Goal: Transaction & Acquisition: Subscribe to service/newsletter

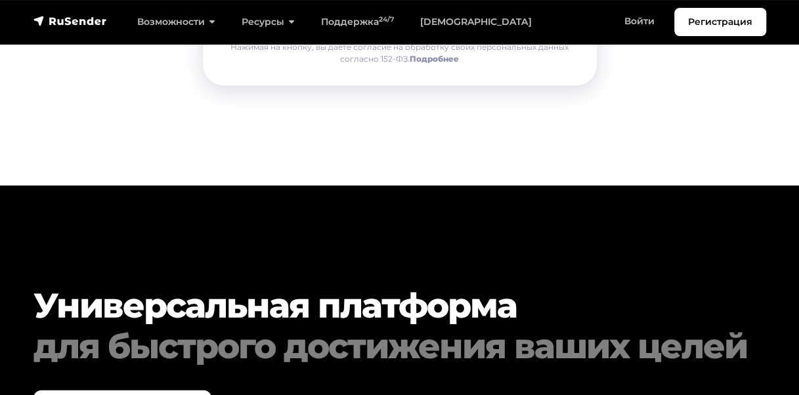
scroll to position [6289, 0]
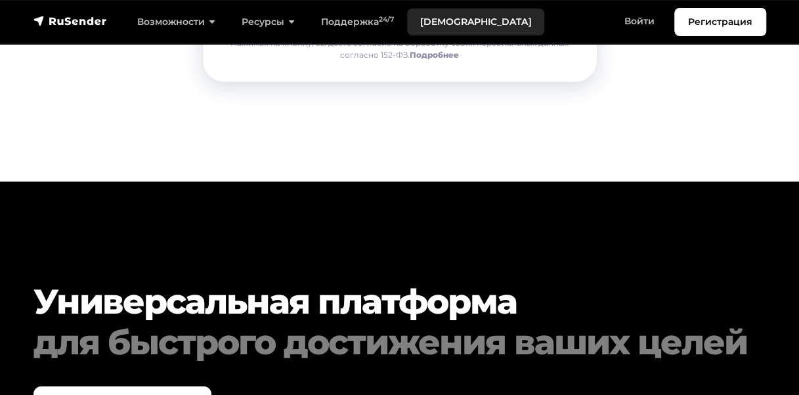
click at [452, 18] on link "[DEMOGRAPHIC_DATA]" at bounding box center [475, 22] width 137 height 27
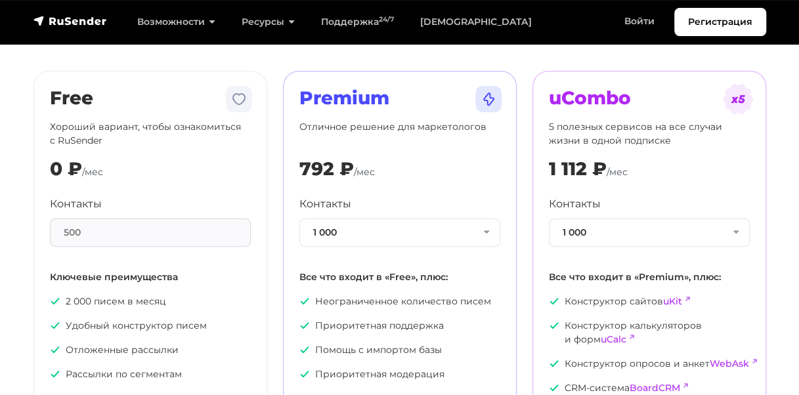
scroll to position [72, 0]
click at [395, 232] on button "1 000" at bounding box center [399, 232] width 201 height 28
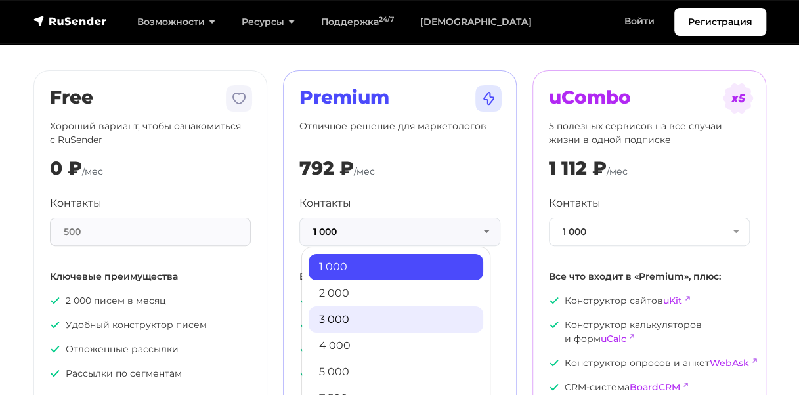
click at [388, 320] on link "3 000" at bounding box center [396, 320] width 175 height 26
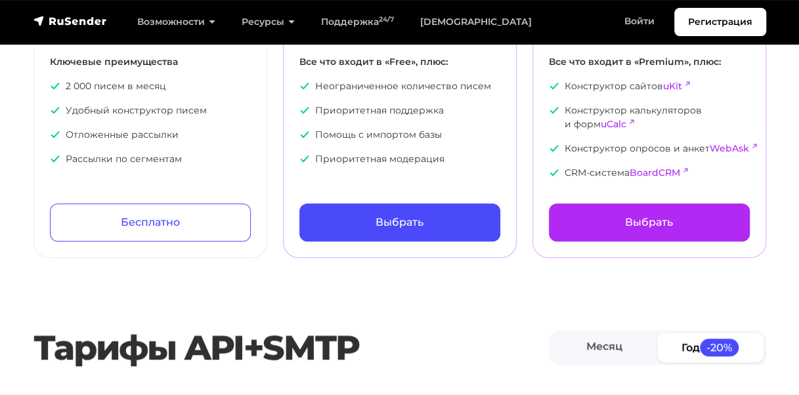
scroll to position [288, 0]
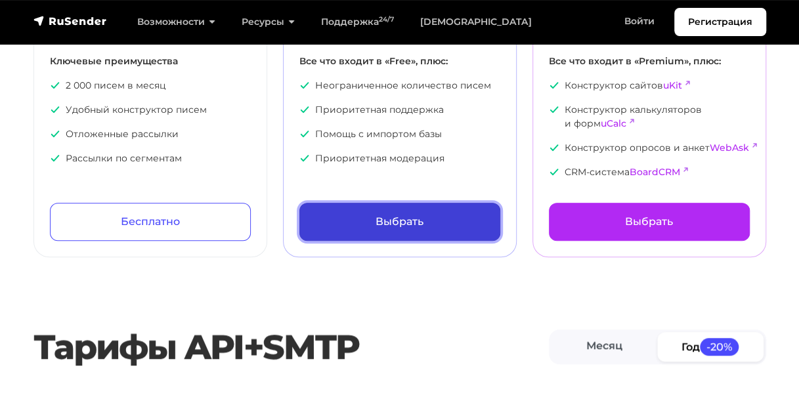
click at [416, 222] on link "Выбрать" at bounding box center [399, 222] width 201 height 38
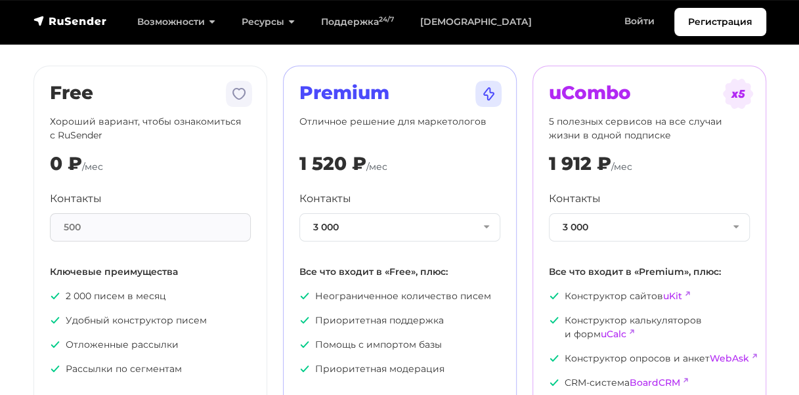
scroll to position [74, 0]
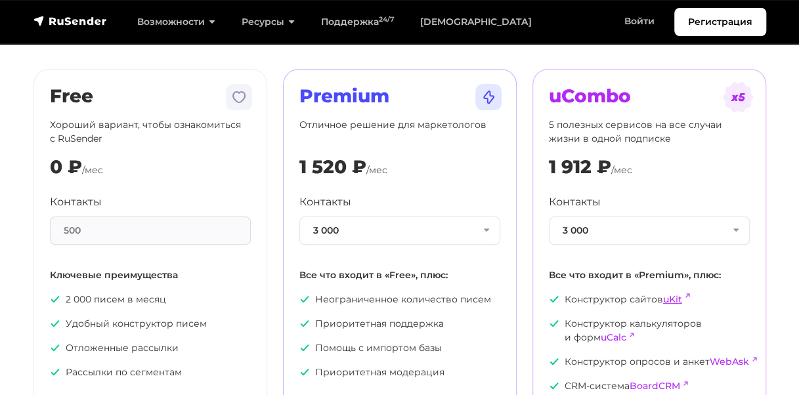
click at [674, 296] on link "uKit" at bounding box center [672, 300] width 19 height 12
